Goal: Information Seeking & Learning: Learn about a topic

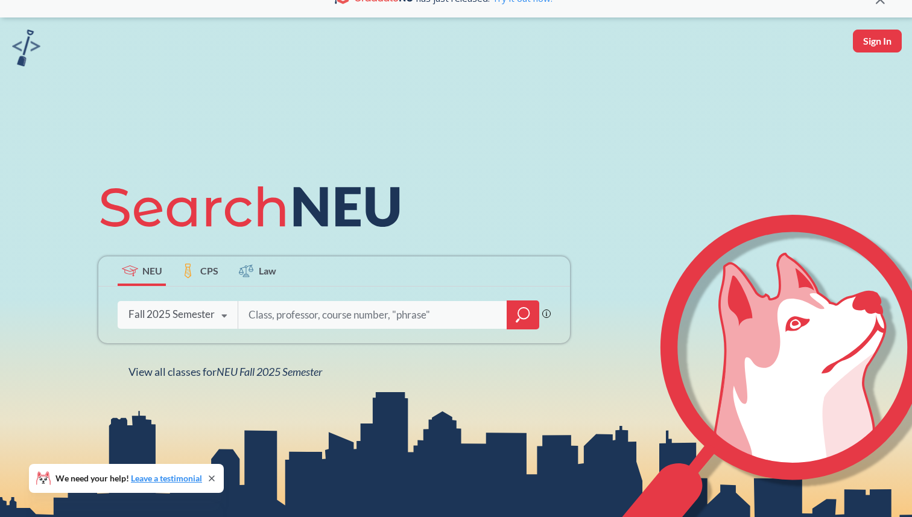
scroll to position [25, 0]
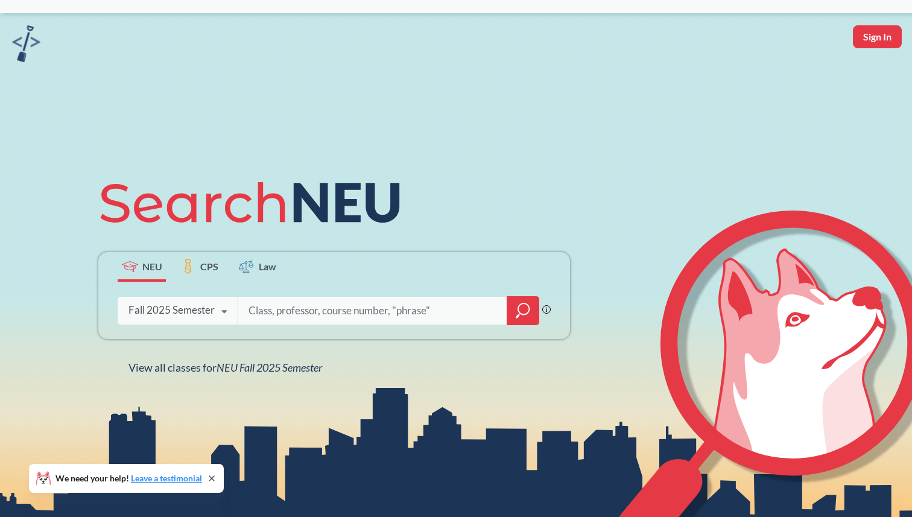
click at [270, 307] on input "search" at bounding box center [372, 310] width 251 height 25
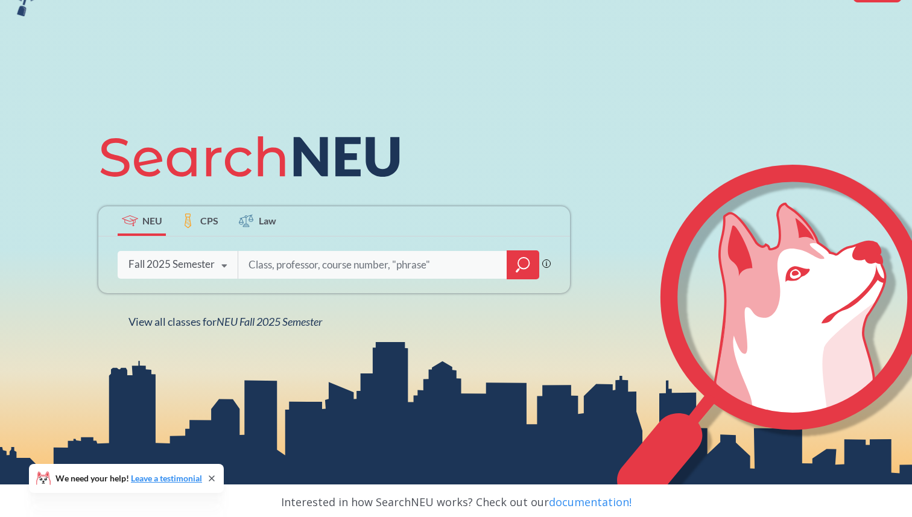
scroll to position [83, 0]
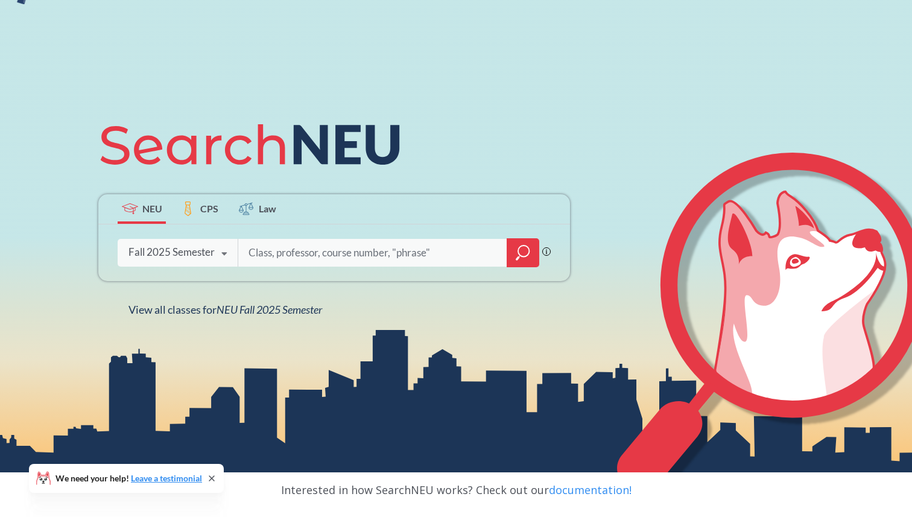
click at [404, 250] on input "search" at bounding box center [372, 252] width 251 height 25
type input "nupaths"
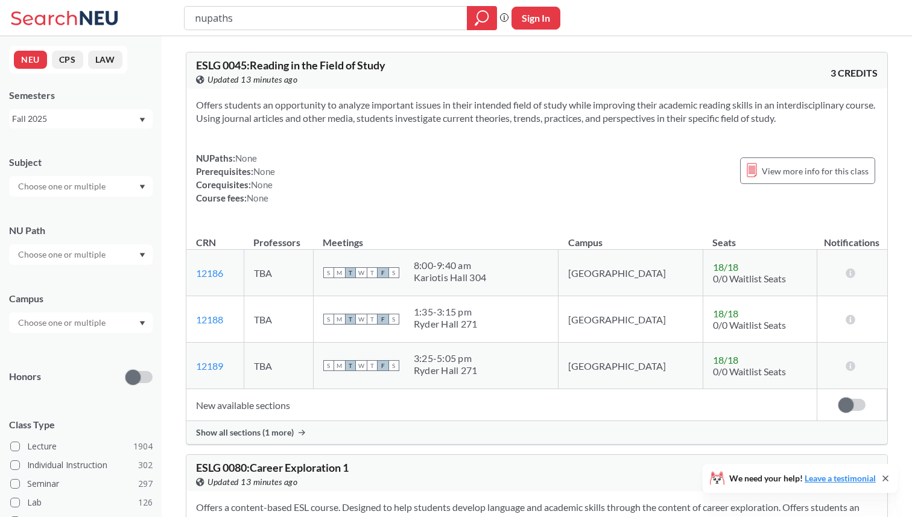
click at [124, 264] on div at bounding box center [81, 254] width 144 height 21
click at [100, 296] on div "Difference/Diversity ( 114 )" at bounding box center [81, 303] width 144 height 33
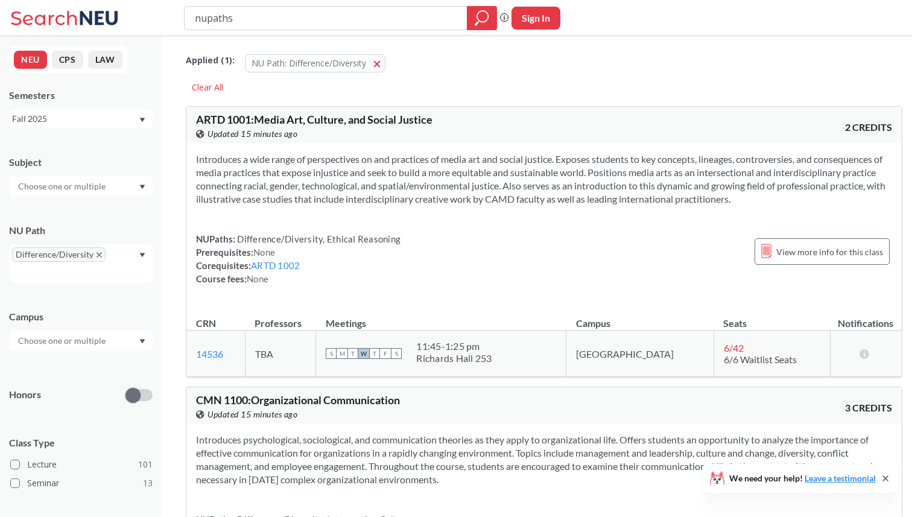
click at [563, 74] on div "Applied ( 1 ): NU Path: Difference/Diversity Difference/Diversity" at bounding box center [544, 60] width 716 height 36
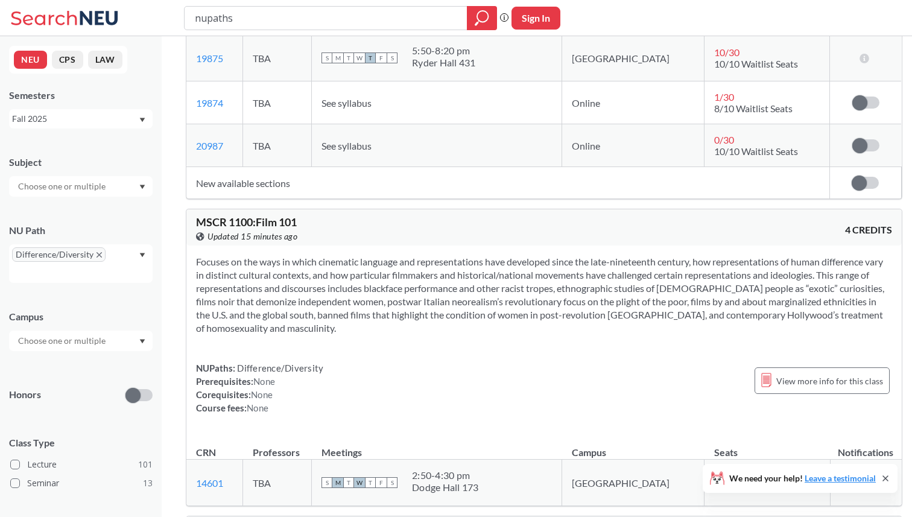
click at [673, 331] on section "Focuses on the ways in which cinematic language and representations have develo…" at bounding box center [544, 295] width 696 height 80
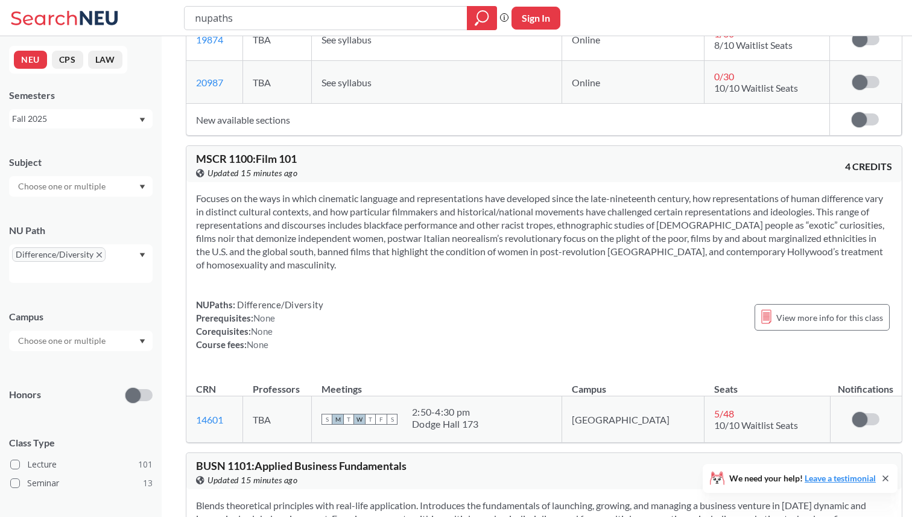
scroll to position [643, 0]
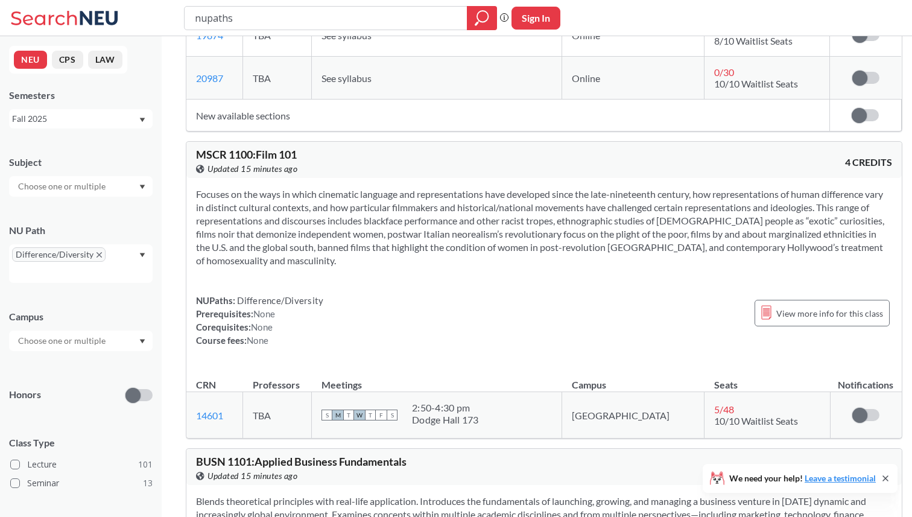
click at [673, 331] on div "NUPaths: Difference/Diversity Prerequisites: None Corequisites: None Course fee…" at bounding box center [544, 320] width 696 height 53
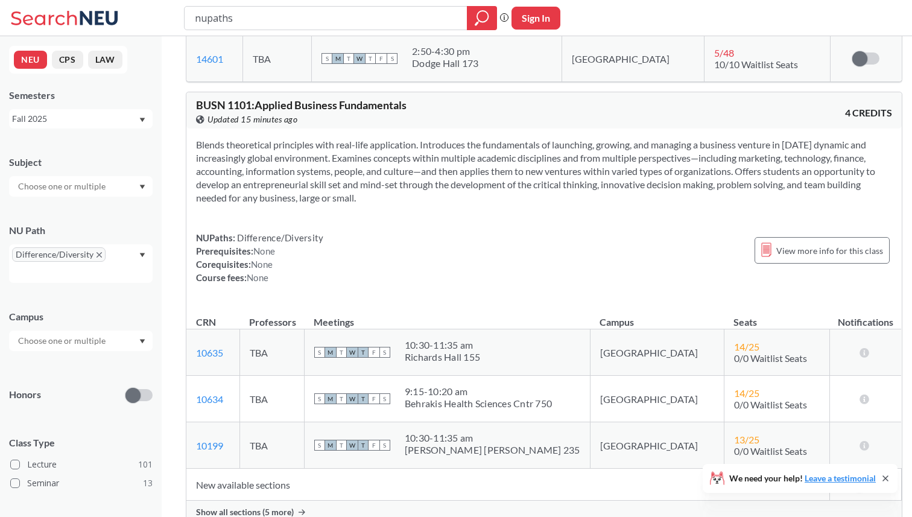
scroll to position [994, 0]
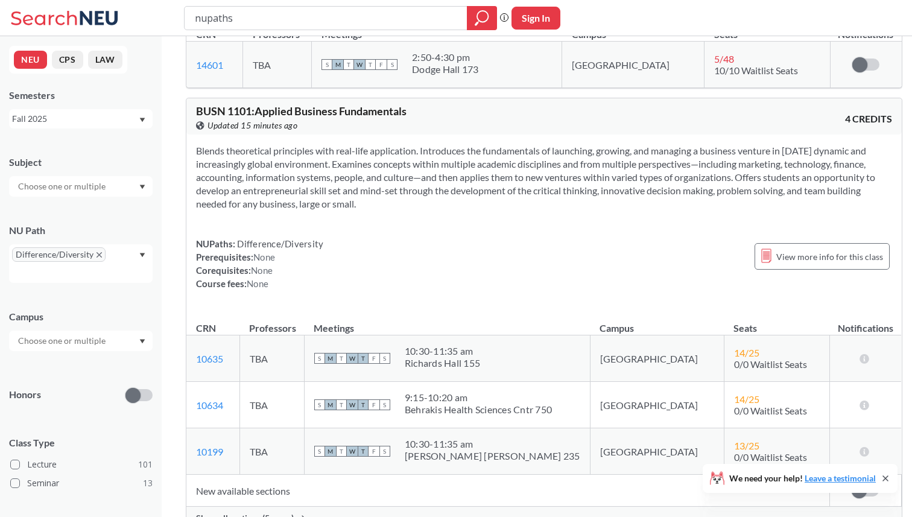
click at [557, 289] on div "NUPaths: Difference/Diversity Prerequisites: None Corequisites: None Course fee…" at bounding box center [544, 263] width 696 height 53
click at [520, 267] on div "NUPaths: Difference/Diversity Prerequisites: None Corequisites: None Course fee…" at bounding box center [544, 263] width 696 height 53
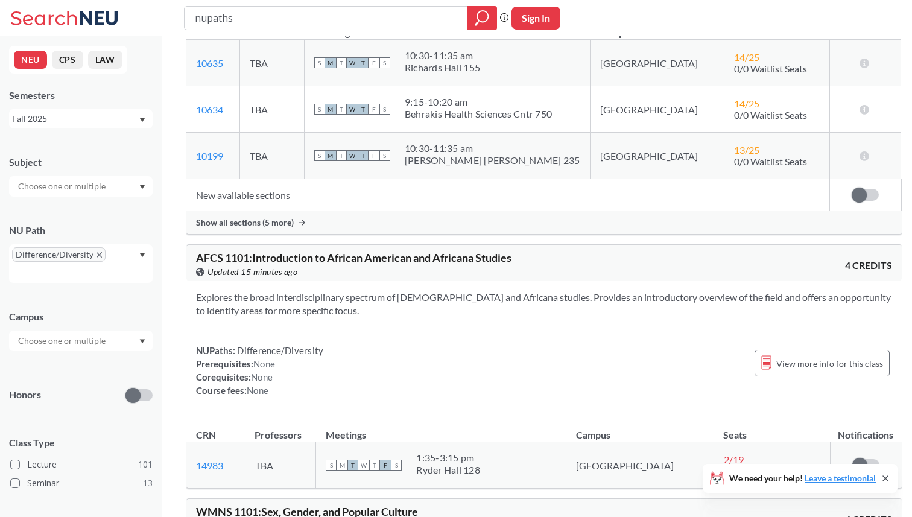
scroll to position [1473, 0]
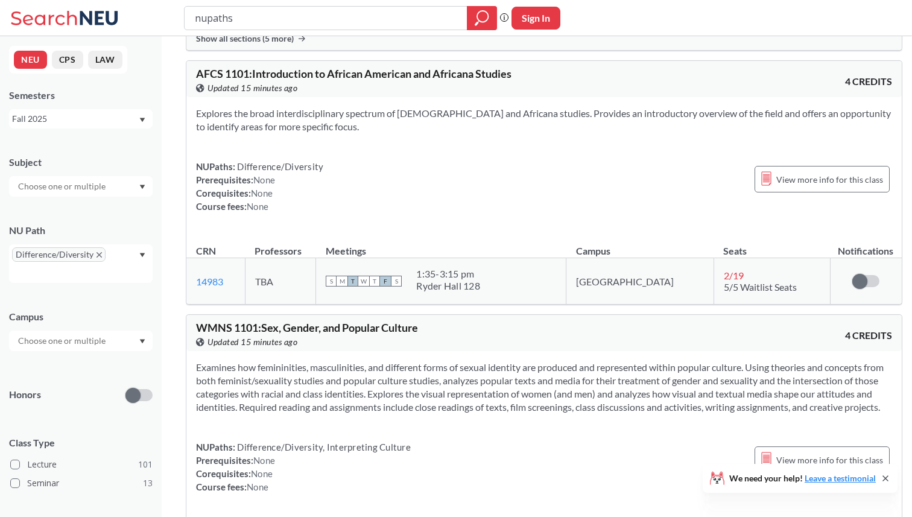
click at [533, 213] on div "NUPaths: Difference/Diversity Prerequisites: None Corequisites: None Course fee…" at bounding box center [544, 186] width 696 height 53
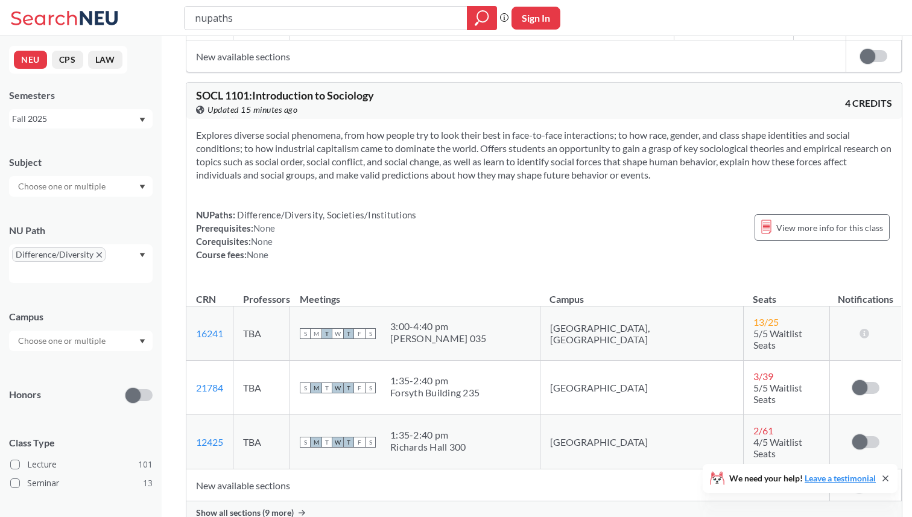
scroll to position [2098, 0]
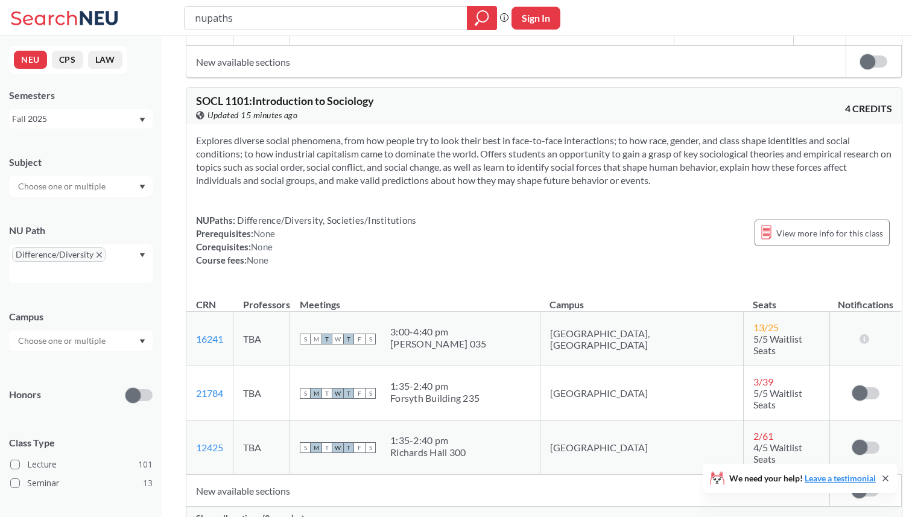
click at [533, 223] on div "NUPaths: Difference/Diversity, Societies/Institutions Prerequisites: None Coreq…" at bounding box center [544, 239] width 696 height 53
click at [527, 232] on div "NUPaths: Difference/Diversity, Societies/Institutions Prerequisites: None Coreq…" at bounding box center [544, 239] width 696 height 53
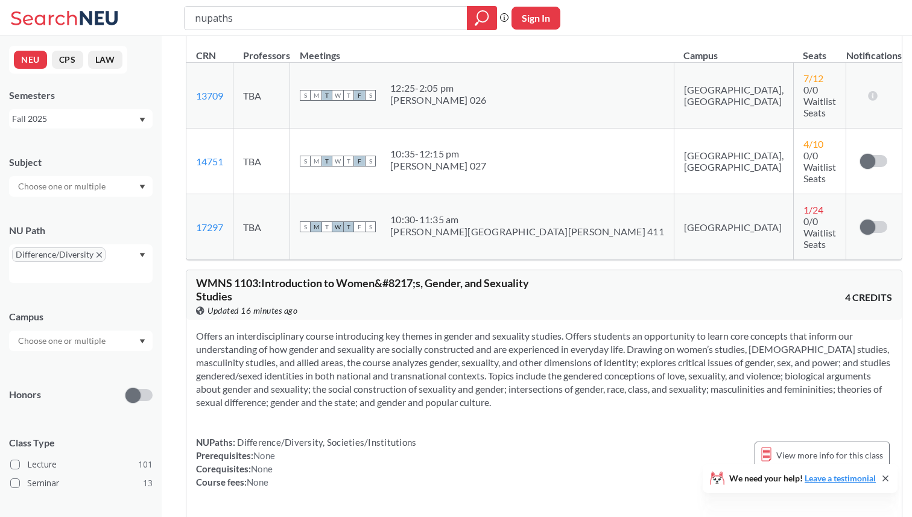
scroll to position [2812, 0]
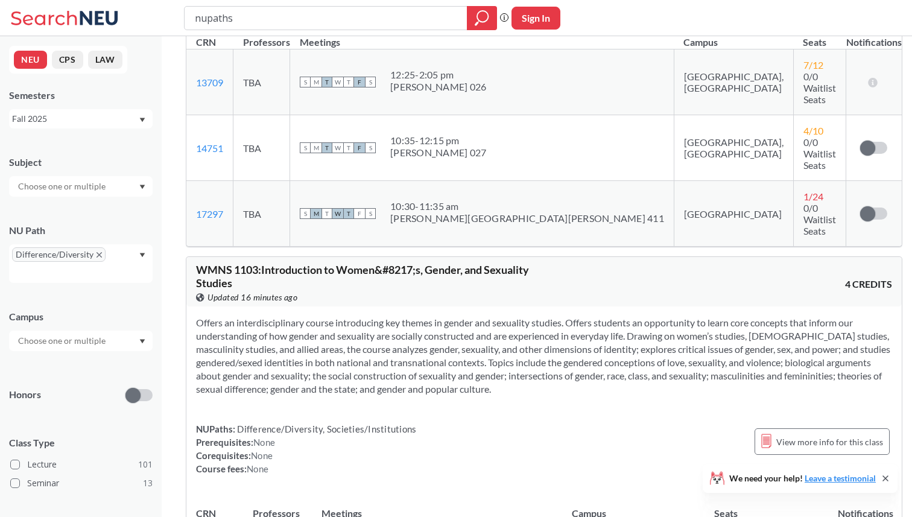
click at [527, 306] on div "Offers an interdisciplinary course introducing key themes in gender and sexuali…" at bounding box center [543, 400] width 715 height 188
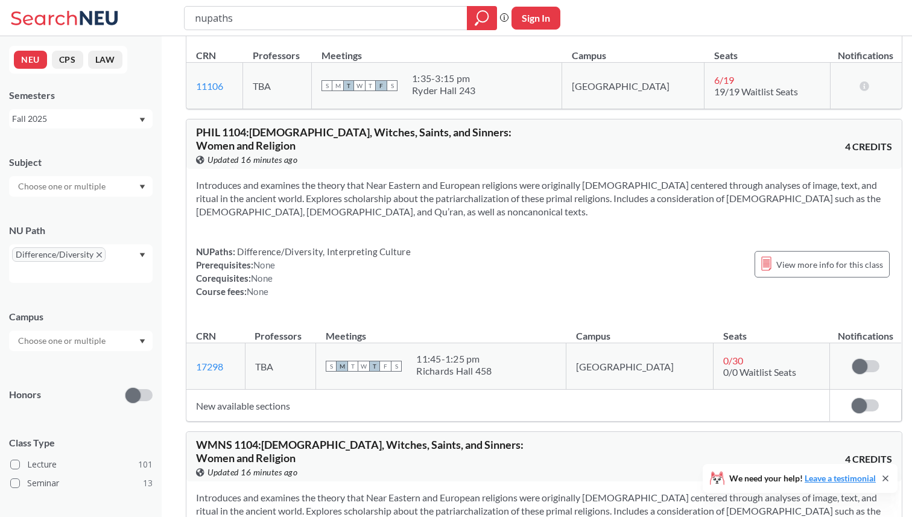
click at [527, 232] on div "Introduces and examines the theory that Near Eastern and European religions wer…" at bounding box center [543, 243] width 715 height 148
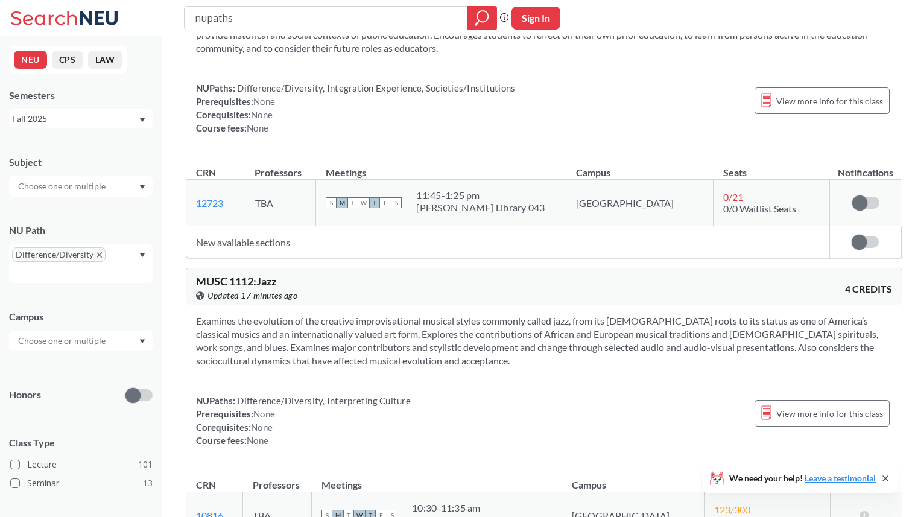
scroll to position [4874, 0]
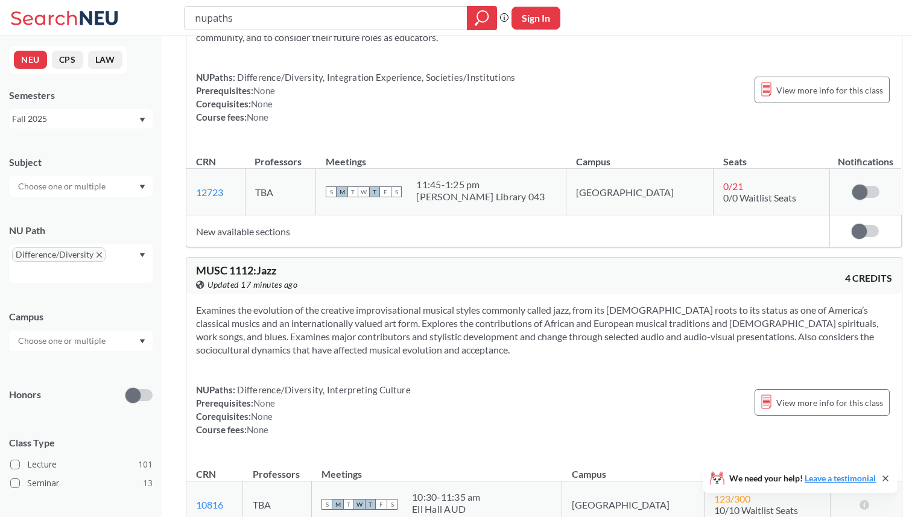
click at [480, 303] on section "Examines the evolution of the creative improvisational musical styles commonly …" at bounding box center [544, 329] width 696 height 53
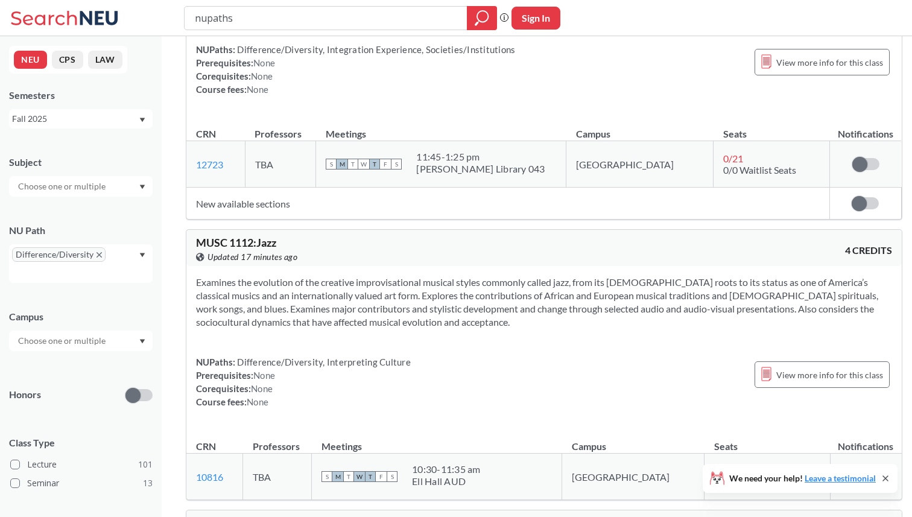
click at [480, 266] on div "Examines the evolution of the creative improvisational musical styles commonly …" at bounding box center [543, 347] width 715 height 162
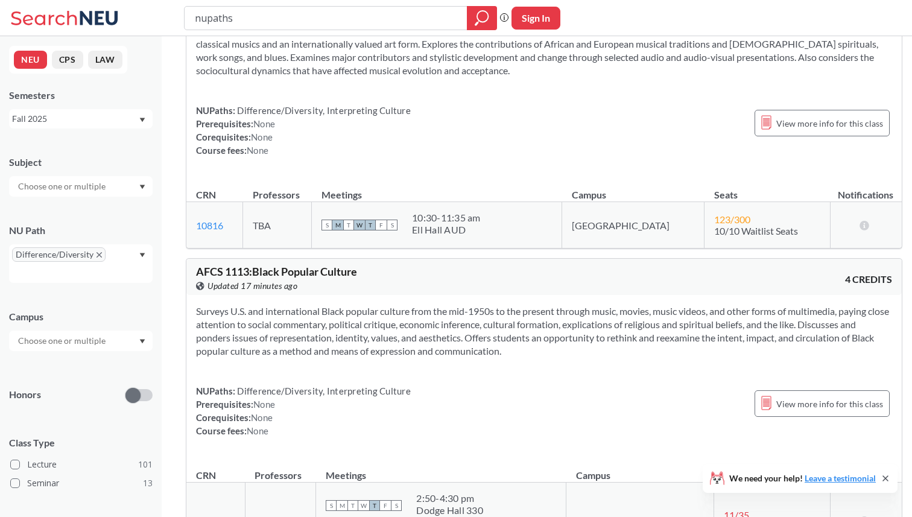
scroll to position [5171, 0]
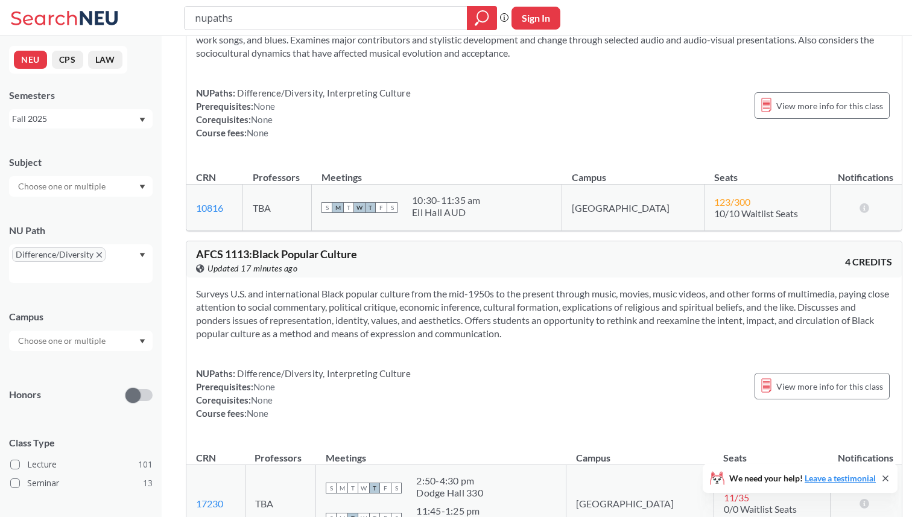
click at [612, 287] on section "Surveys U.S. and international Black popular culture from the mid-1950s to the …" at bounding box center [544, 313] width 696 height 53
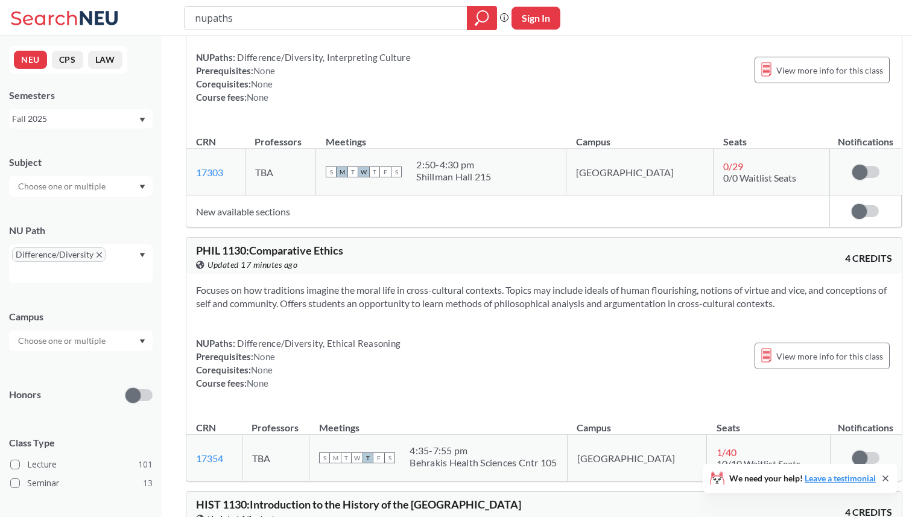
scroll to position [5817, 0]
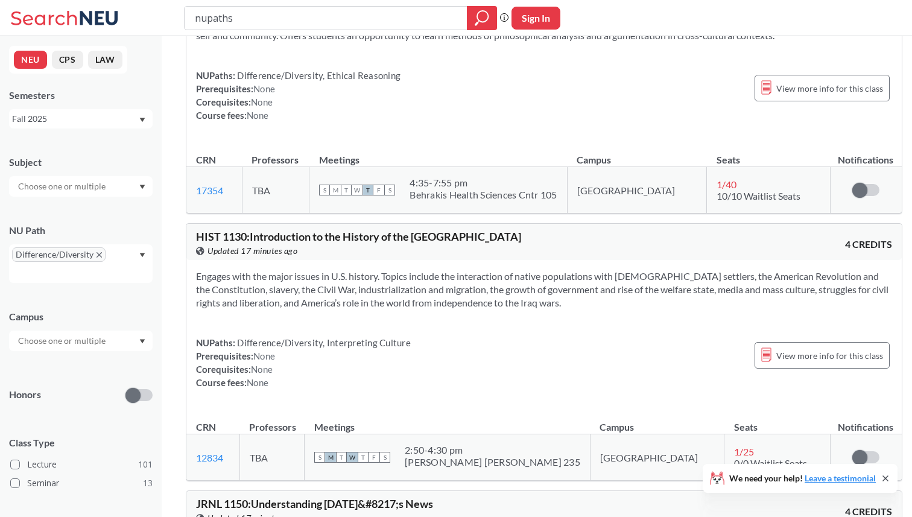
click at [599, 270] on section "Engages with the major issues in U.S. history. Topics include the interaction o…" at bounding box center [544, 290] width 696 height 40
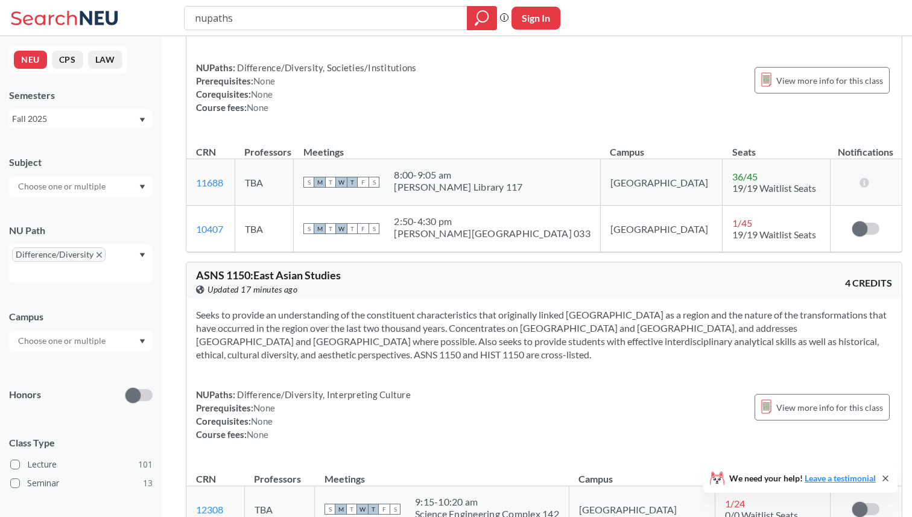
scroll to position [6648, 0]
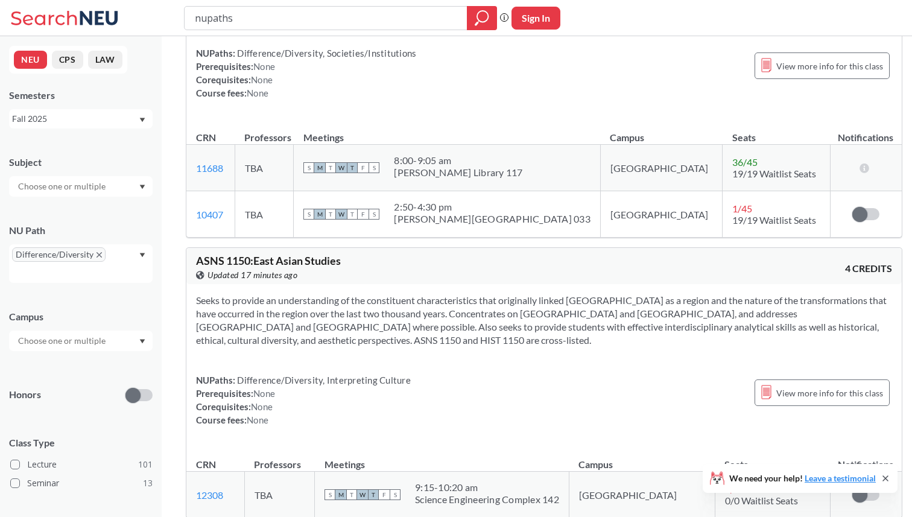
click at [599, 294] on section "Seeks to provide an understanding of the constituent characteristics that origi…" at bounding box center [544, 320] width 696 height 53
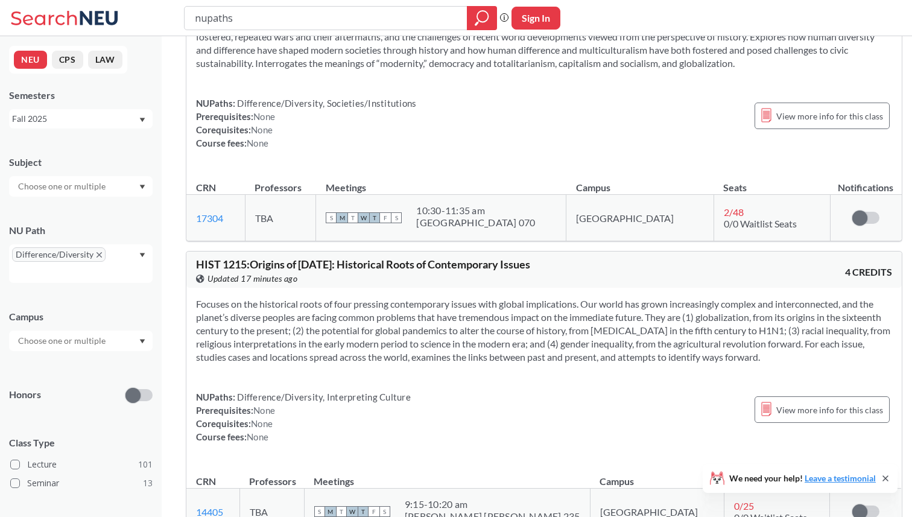
scroll to position [7822, 0]
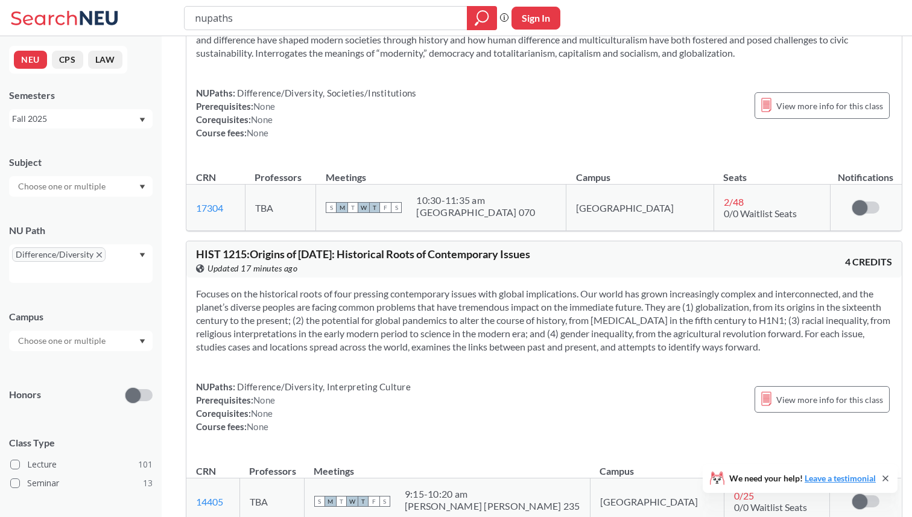
click at [605, 287] on section "Focuses on the historical roots of four pressing contemporary issues with globa…" at bounding box center [544, 320] width 696 height 66
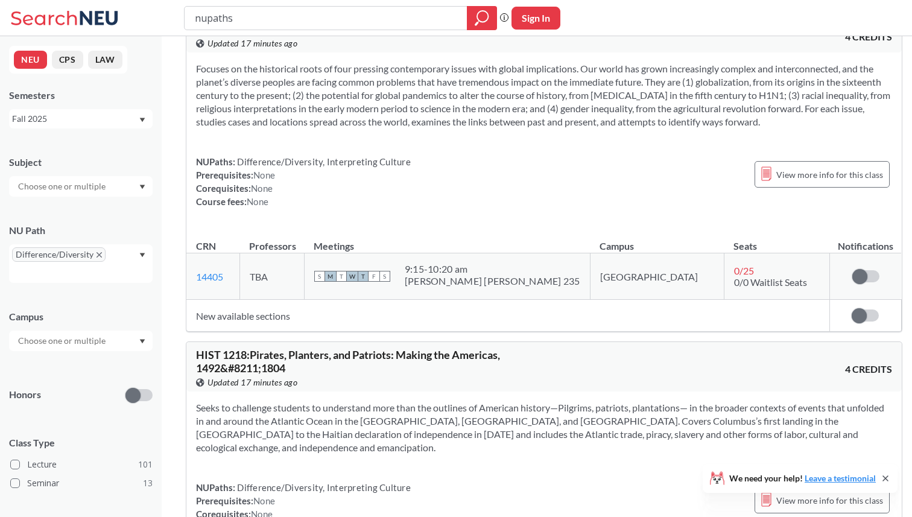
scroll to position [8179, 0]
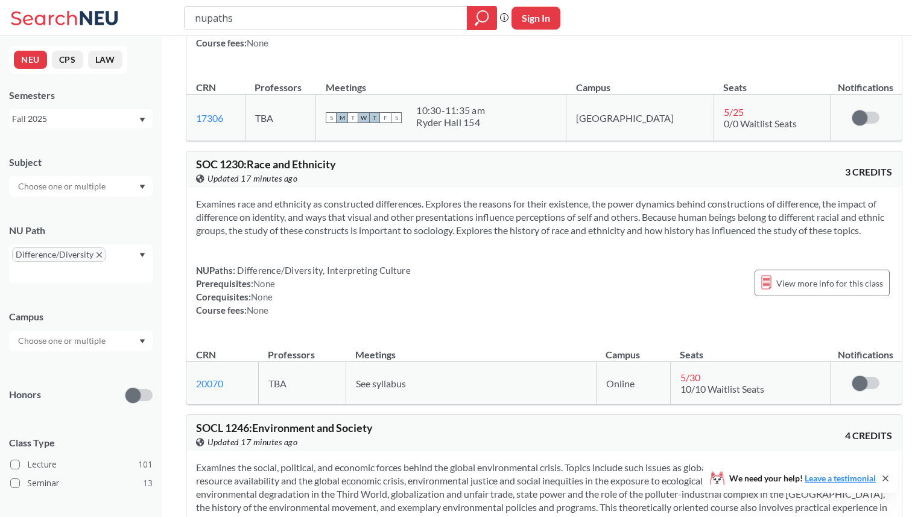
click at [605, 264] on div "NUPaths: Difference/Diversity, Interpreting Culture Prerequisites: None Corequi…" at bounding box center [544, 290] width 696 height 53
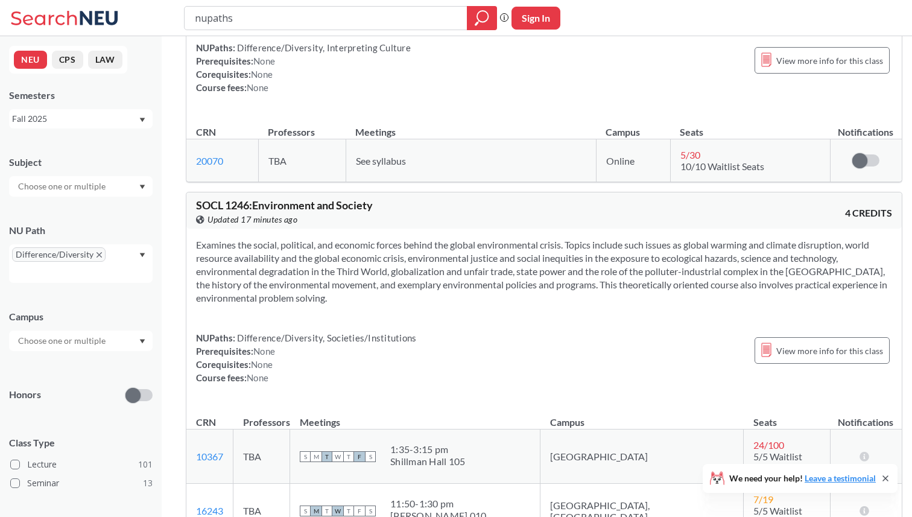
scroll to position [8756, 0]
click at [605, 236] on section "Examines the social, political, and economic forces behind the global environme…" at bounding box center [544, 269] width 696 height 66
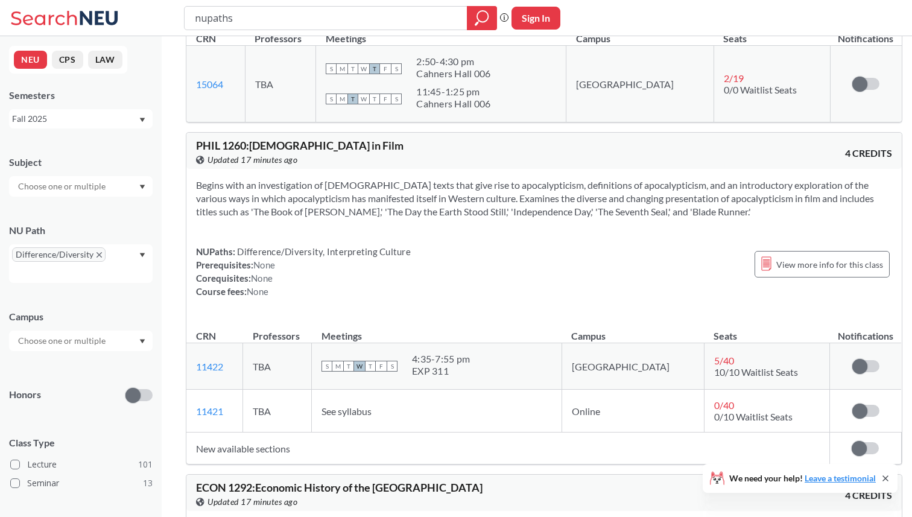
scroll to position [9383, 0]
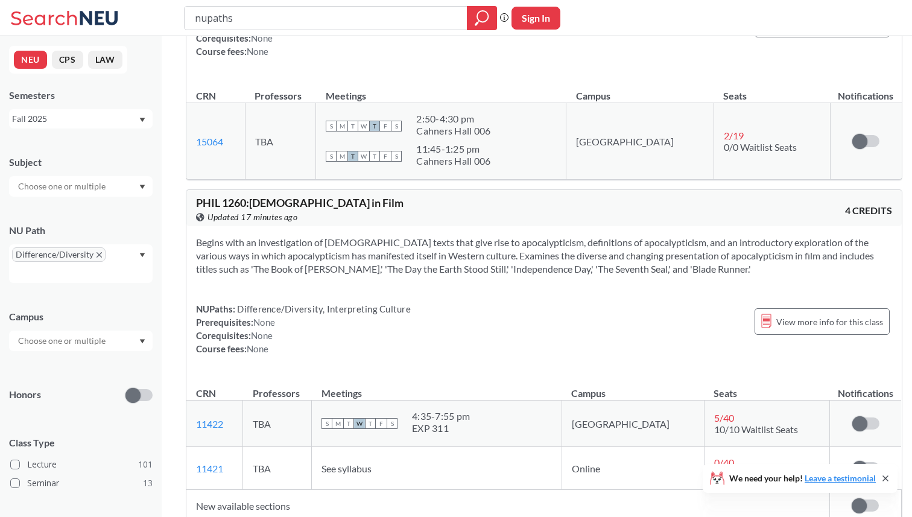
click at [605, 226] on div "Begins with an investigation of [DEMOGRAPHIC_DATA] texts that give rise to apoc…" at bounding box center [543, 300] width 715 height 148
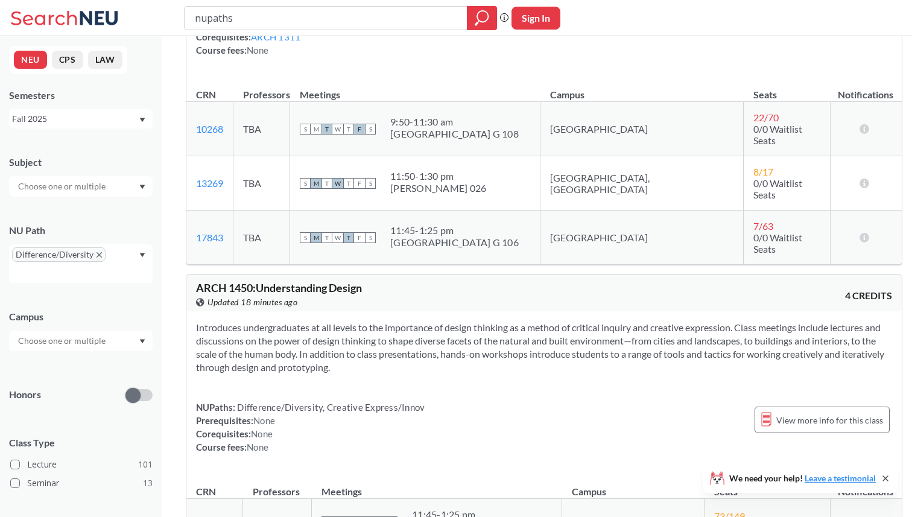
scroll to position [10401, 0]
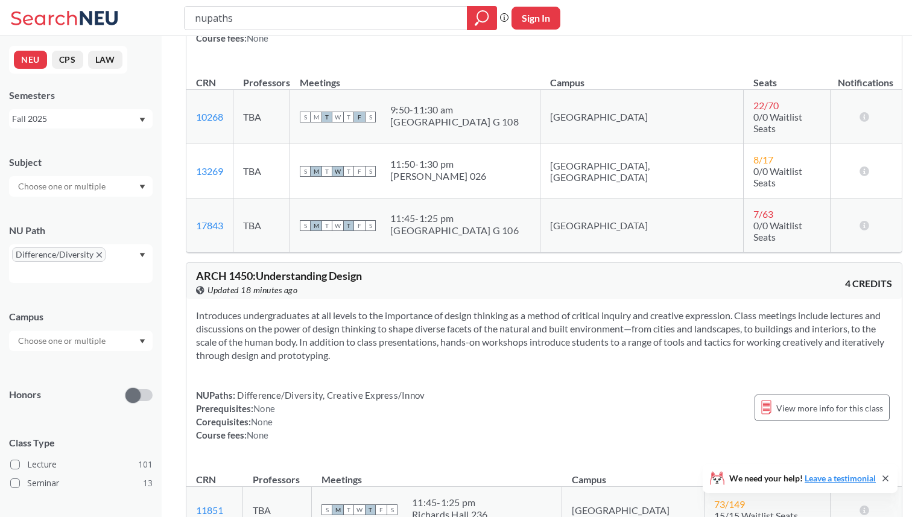
click at [539, 388] on div "NUPaths: Difference/Diversity, Creative Express/Innov Prerequisites: None Coreq…" at bounding box center [544, 414] width 696 height 53
click at [540, 299] on div "Introduces undergraduates at all levels to the importance of design thinking as…" at bounding box center [543, 380] width 715 height 162
click at [474, 309] on section "Introduces undergraduates at all levels to the importance of design thinking as…" at bounding box center [544, 335] width 696 height 53
click at [473, 299] on div "Introduces undergraduates at all levels to the importance of design thinking as…" at bounding box center [543, 380] width 715 height 162
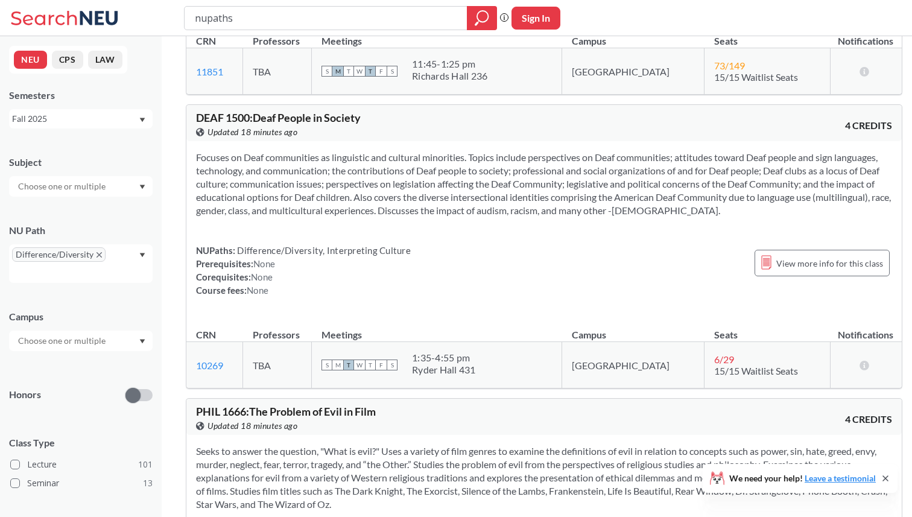
scroll to position [11028, 0]
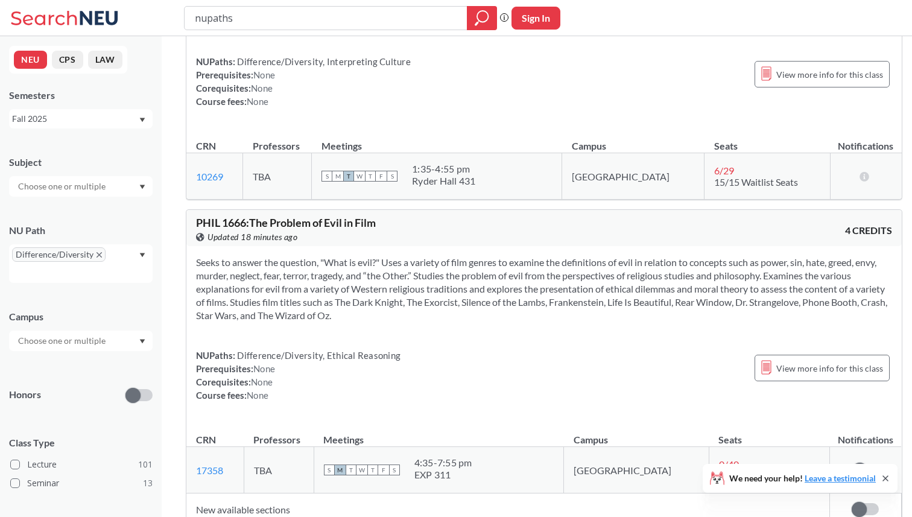
click at [470, 349] on div "NUPaths: Difference/Diversity, Ethical Reasoning Prerequisites: None Corequisit…" at bounding box center [544, 375] width 696 height 53
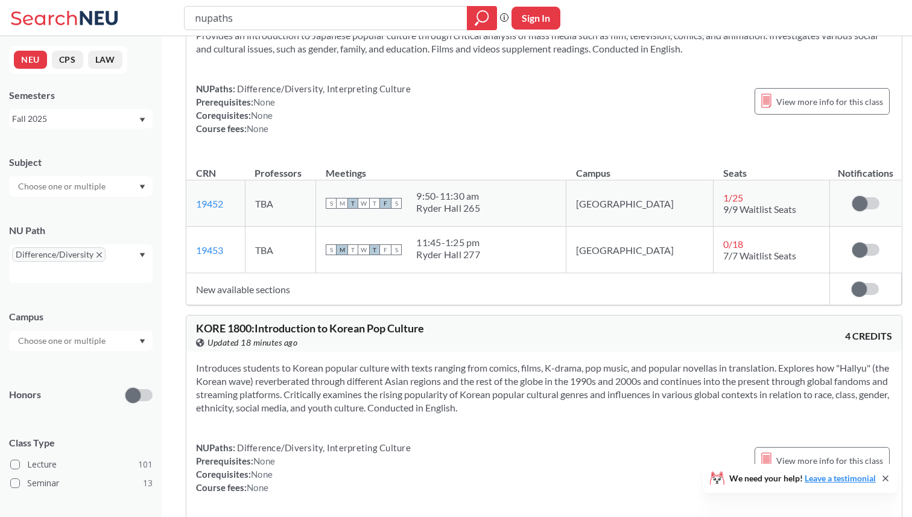
scroll to position [11881, 0]
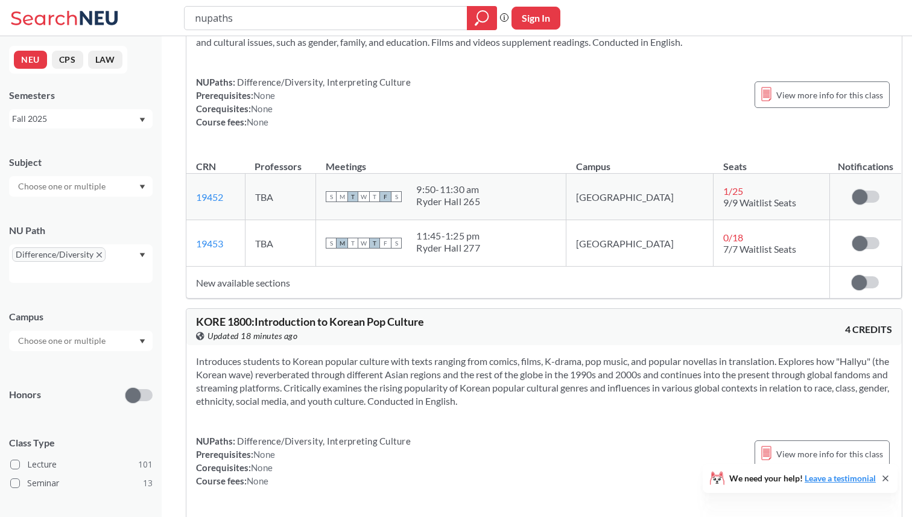
click at [507, 355] on section "Introduces students to Korean popular culture with texts ranging from comics, f…" at bounding box center [544, 381] width 696 height 53
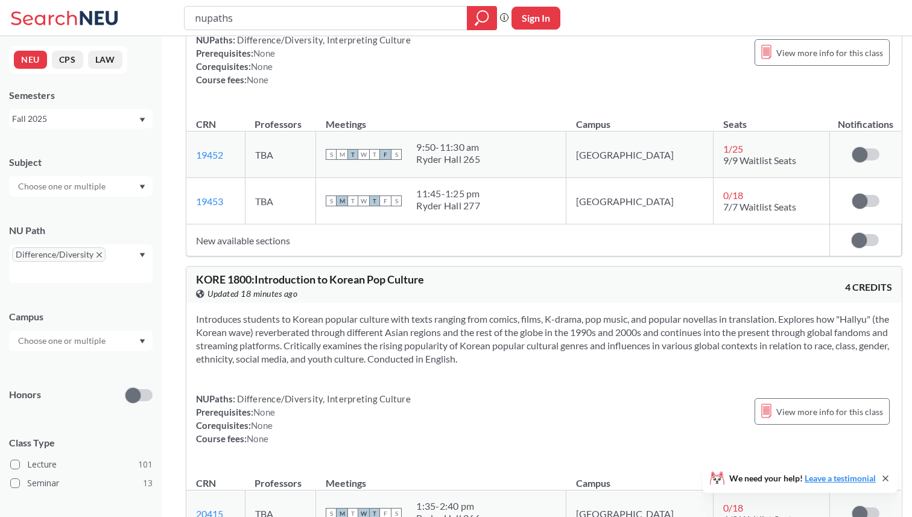
scroll to position [11930, 0]
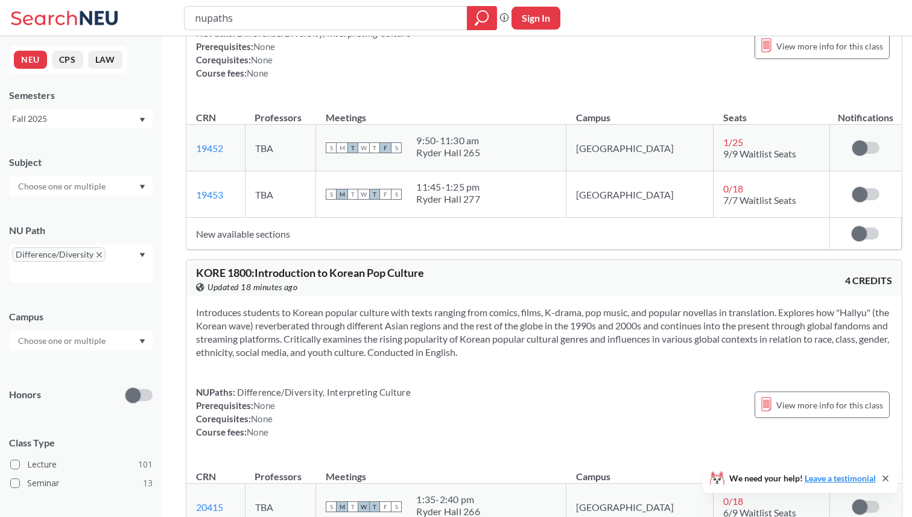
click at [485, 296] on div "Introduces students to Korean popular culture with texts ranging from comics, f…" at bounding box center [543, 377] width 715 height 162
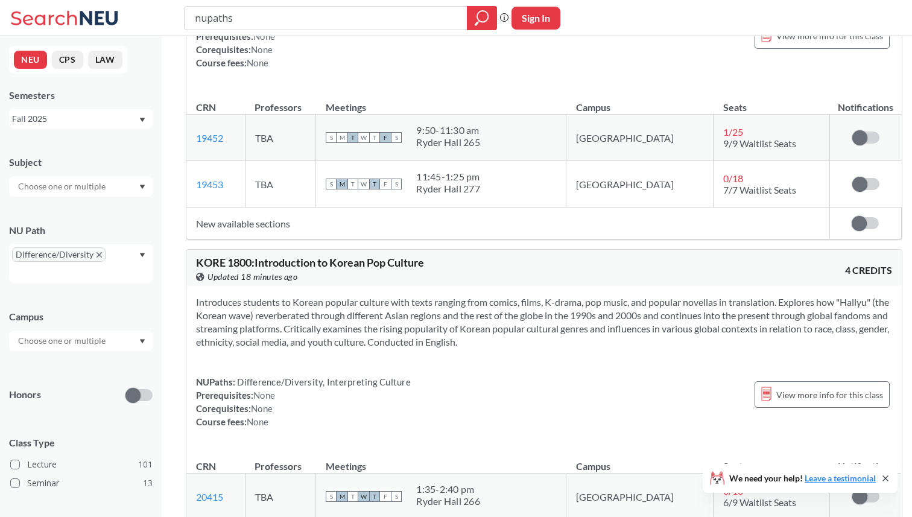
scroll to position [11942, 0]
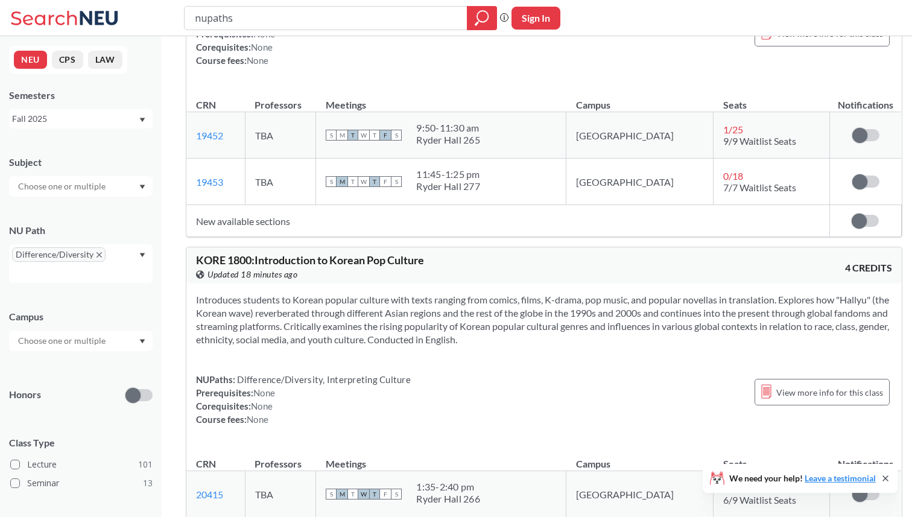
click at [485, 373] on div "NUPaths: Difference/Diversity, Interpreting Culture Prerequisites: None Corequi…" at bounding box center [544, 399] width 696 height 53
click at [543, 283] on div "Introduces students to Korean popular culture with texts ranging from comics, f…" at bounding box center [543, 364] width 715 height 162
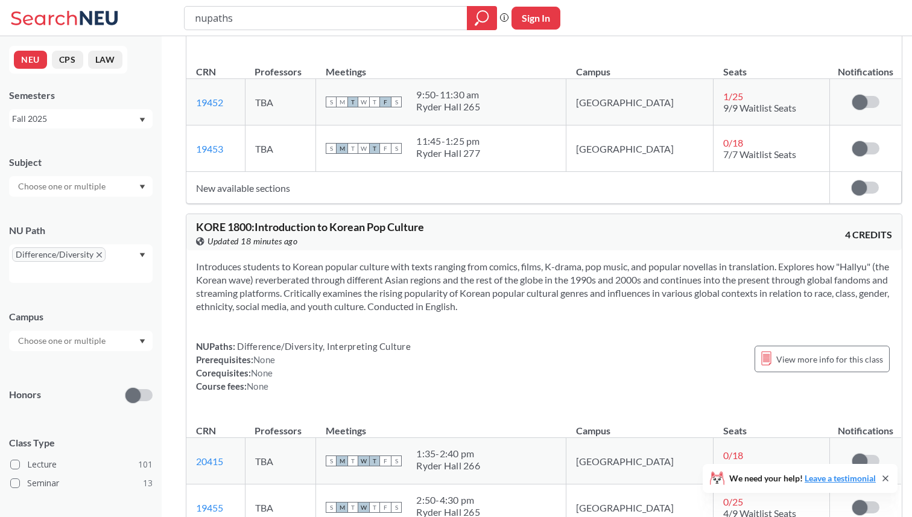
scroll to position [11989, 0]
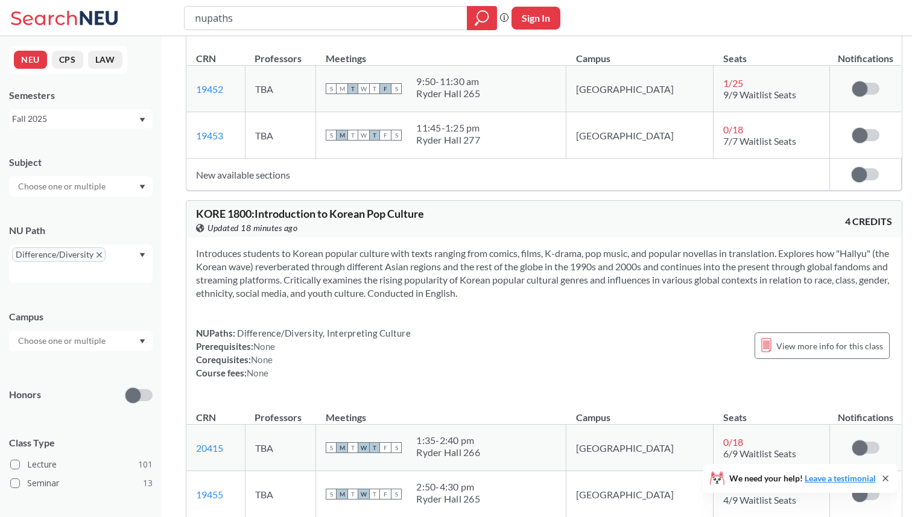
click at [578, 326] on div "NUPaths: Difference/Diversity, Interpreting Culture Prerequisites: None Corequi…" at bounding box center [544, 352] width 696 height 53
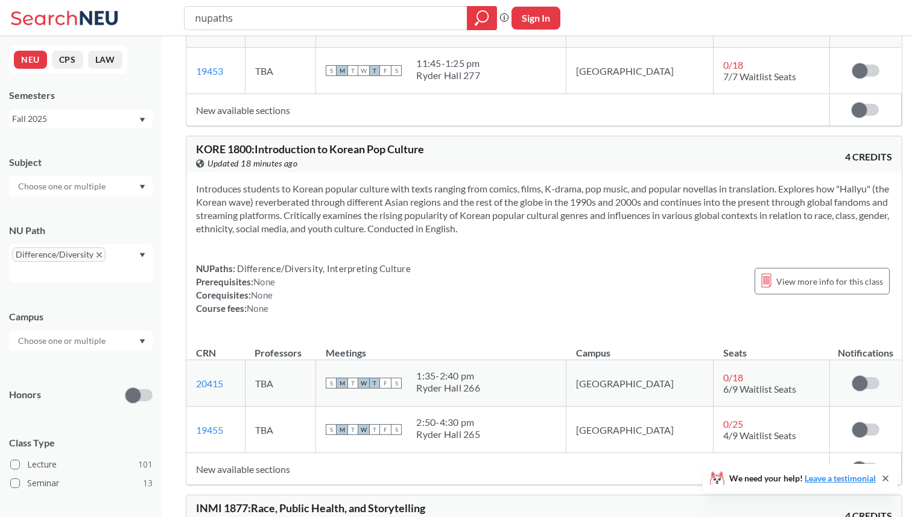
scroll to position [12063, 0]
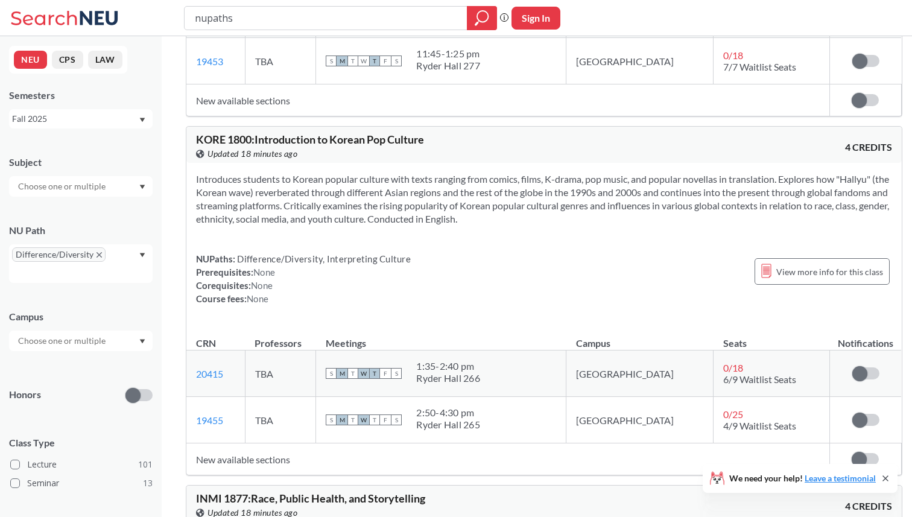
click at [586, 175] on div "Introduces students to Korean popular culture with texts ranging from comics, f…" at bounding box center [543, 244] width 715 height 162
click at [529, 443] on td "New available sections" at bounding box center [507, 459] width 643 height 32
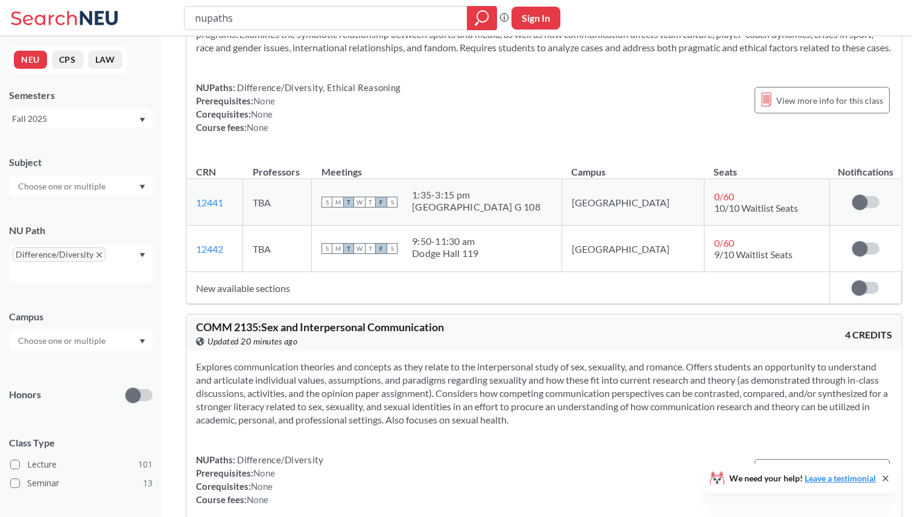
scroll to position [13547, 0]
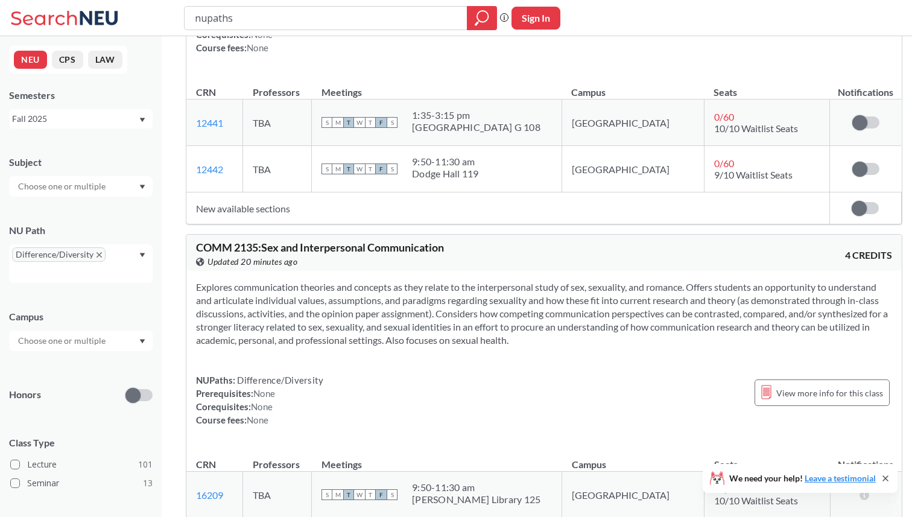
click at [542, 307] on div "Explores communication theories and concepts as they relate to the interpersona…" at bounding box center [543, 358] width 715 height 175
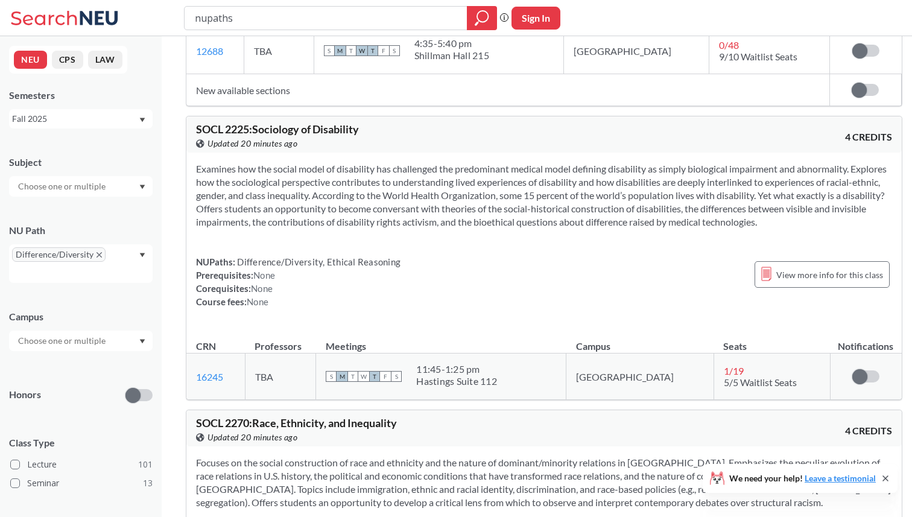
scroll to position [15553, 0]
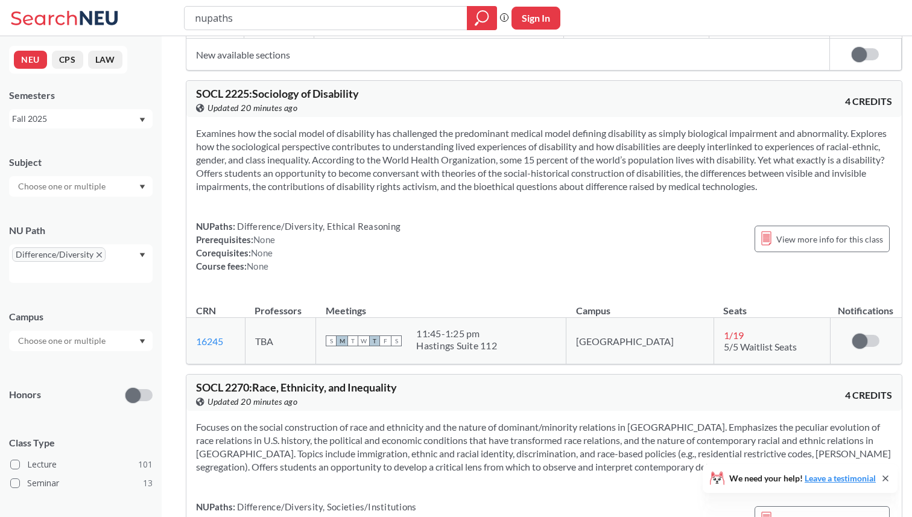
click at [548, 375] on div "SOCL 2270 : Race, Ethnicity, and Inequality View this course on Banner. Updated…" at bounding box center [543, 393] width 715 height 36
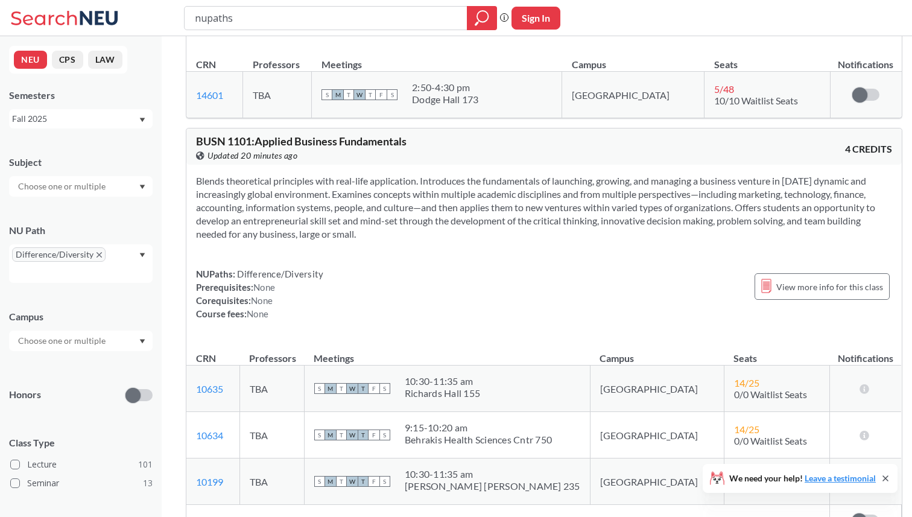
scroll to position [963, 0]
drag, startPoint x: 195, startPoint y: 151, endPoint x: 255, endPoint y: 153, distance: 59.7
click at [255, 153] on div "BUSN 1101 : Applied Business Fundamentals View this course on Banner. Updated 2…" at bounding box center [543, 147] width 715 height 36
copy span "BUSN 1101 :"
click at [440, 189] on section "Blends theoretical principles with real-life application. Introduces the fundam…" at bounding box center [544, 208] width 696 height 66
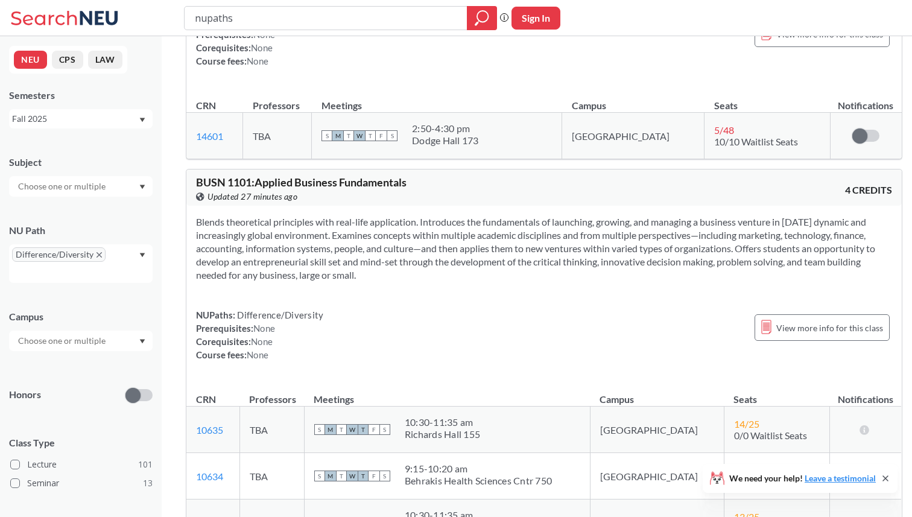
click at [670, 247] on section "Blends theoretical principles with real-life application. Introduces the fundam…" at bounding box center [544, 248] width 696 height 66
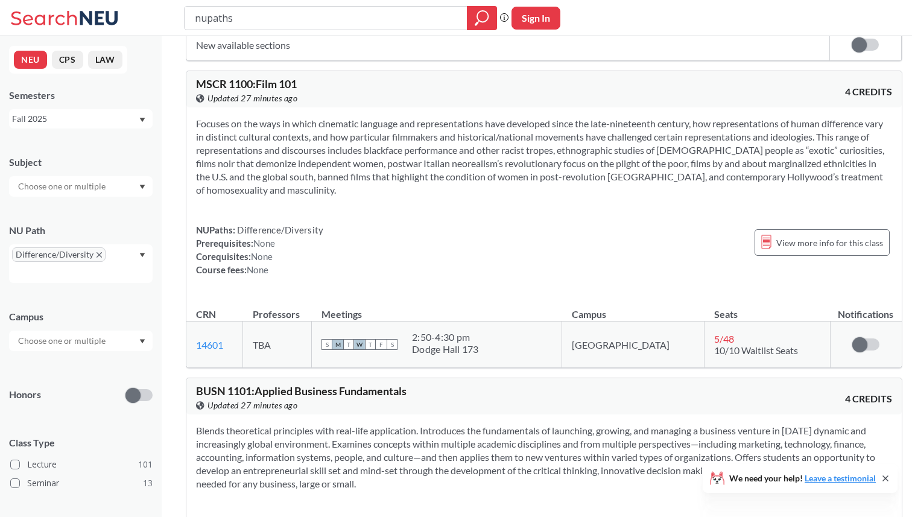
scroll to position [662, 0]
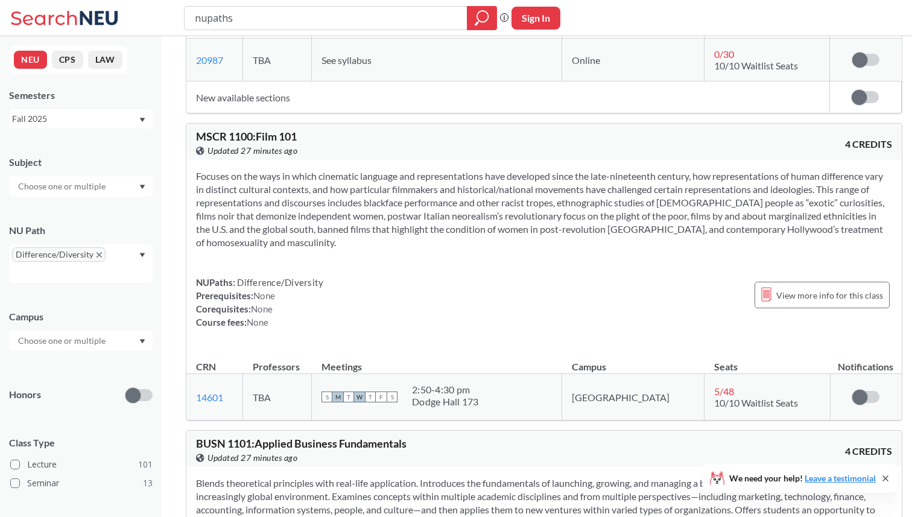
click at [651, 284] on div "Focuses on the ways in which cinematic language and representations have develo…" at bounding box center [543, 254] width 715 height 188
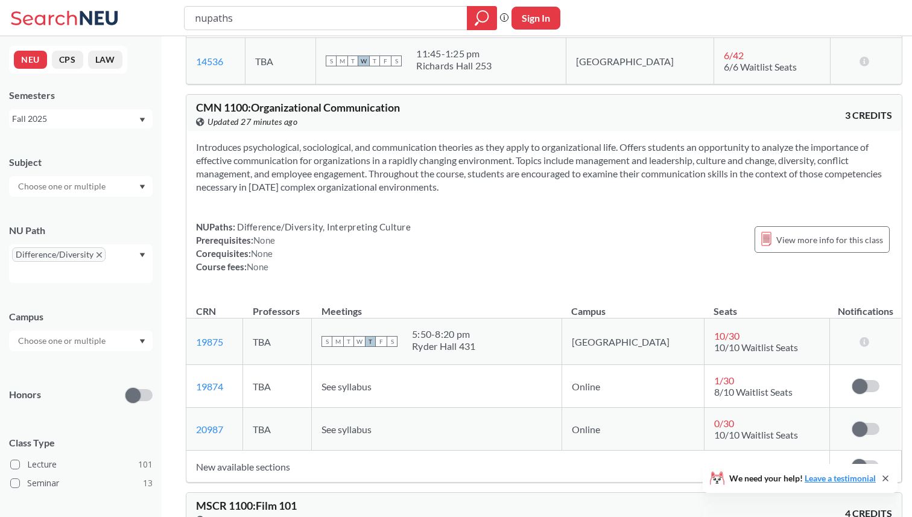
scroll to position [291, 0]
click at [561, 233] on div "Introduces psychological, sociological, and communication theories as they appl…" at bounding box center [543, 214] width 715 height 162
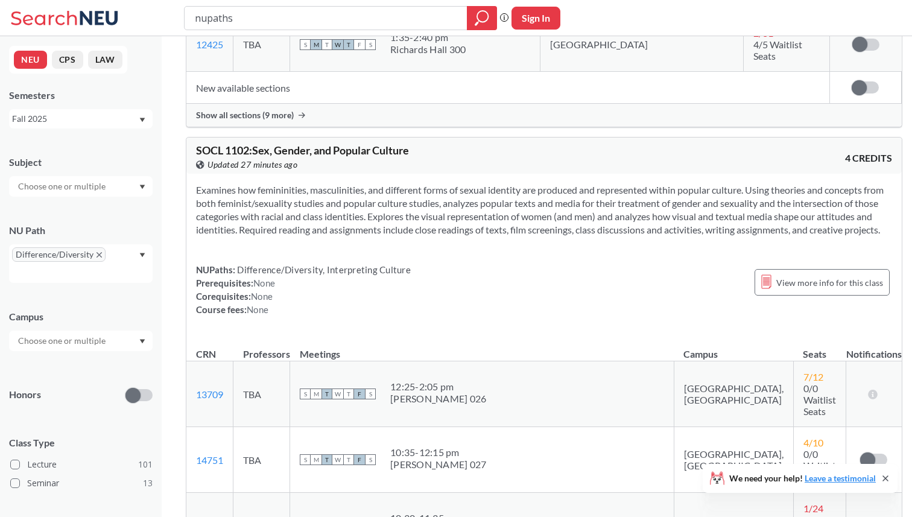
scroll to position [2509, 0]
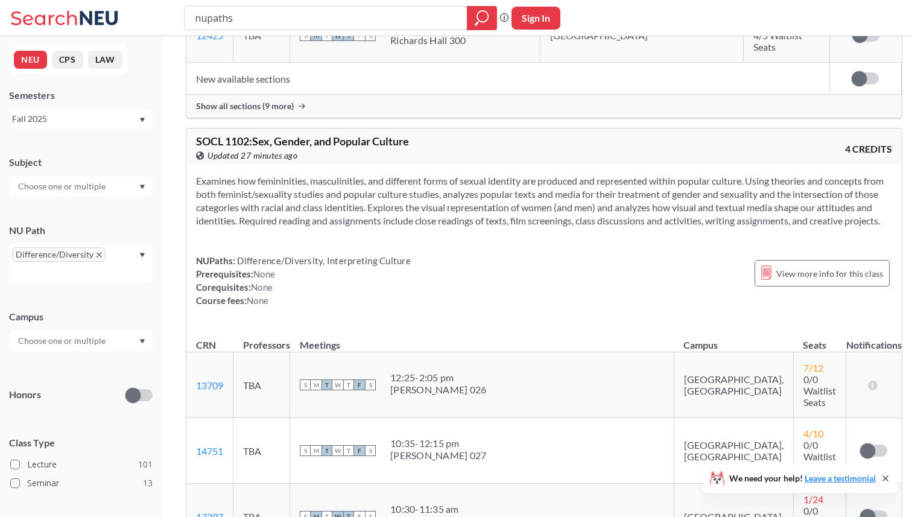
click at [561, 254] on div "NUPaths: Difference/Diversity, Interpreting Culture Prerequisites: None Corequi…" at bounding box center [544, 280] width 696 height 53
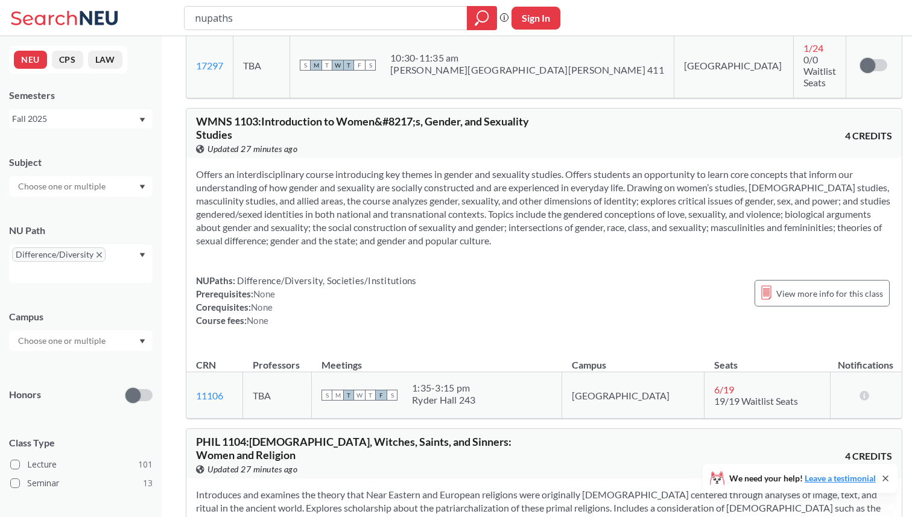
scroll to position [2942, 0]
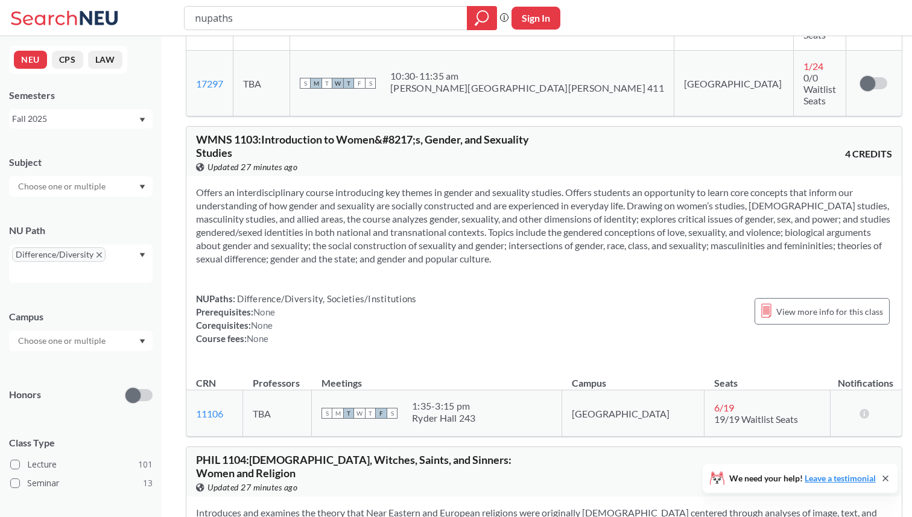
click at [561, 292] on div "NUPaths: Difference/Diversity, Societies/Institutions Prerequisites: None Coreq…" at bounding box center [544, 318] width 696 height 53
